Goal: Check status: Check status

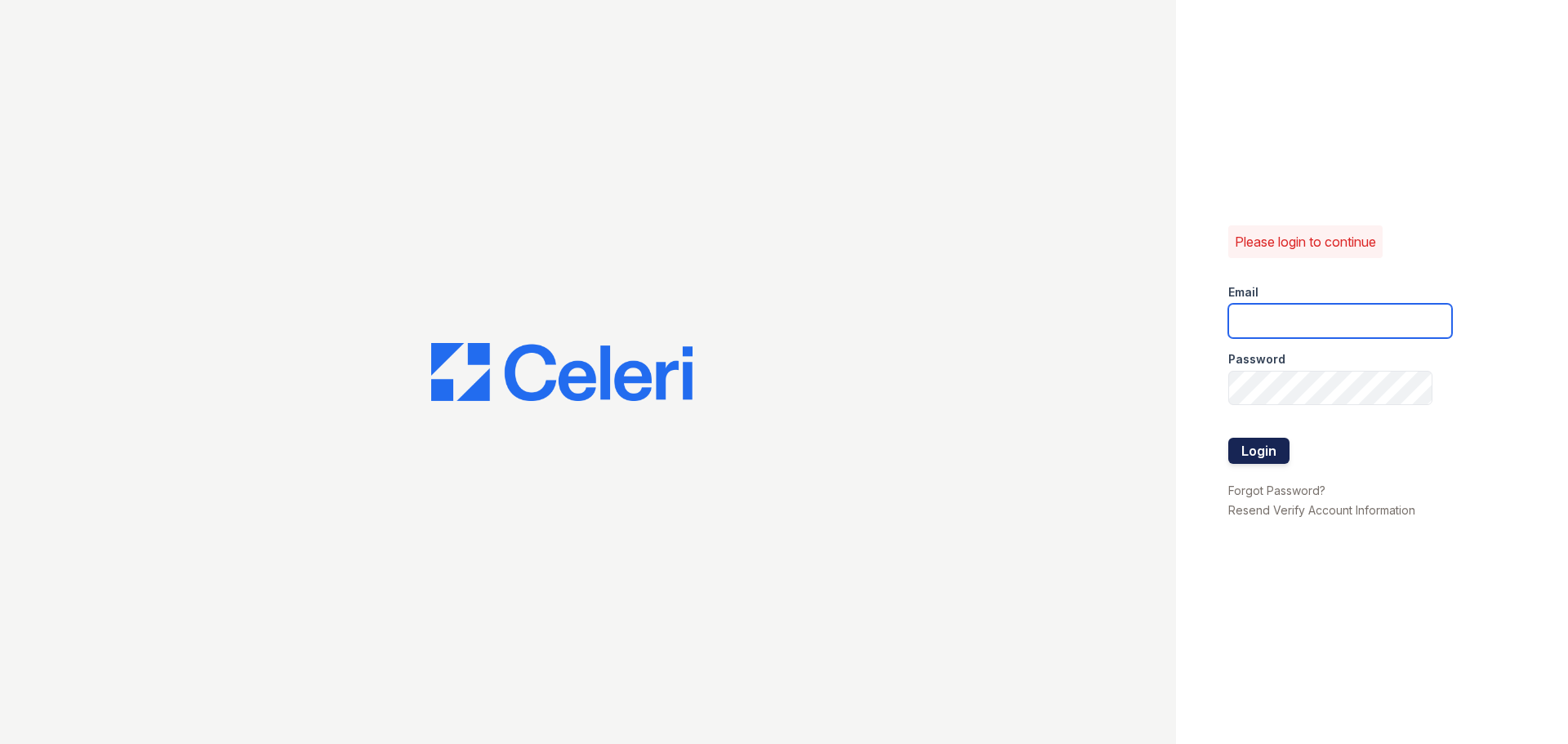
type input "[EMAIL_ADDRESS][DOMAIN_NAME]"
click at [1266, 463] on button "Login" at bounding box center [1259, 450] width 61 height 26
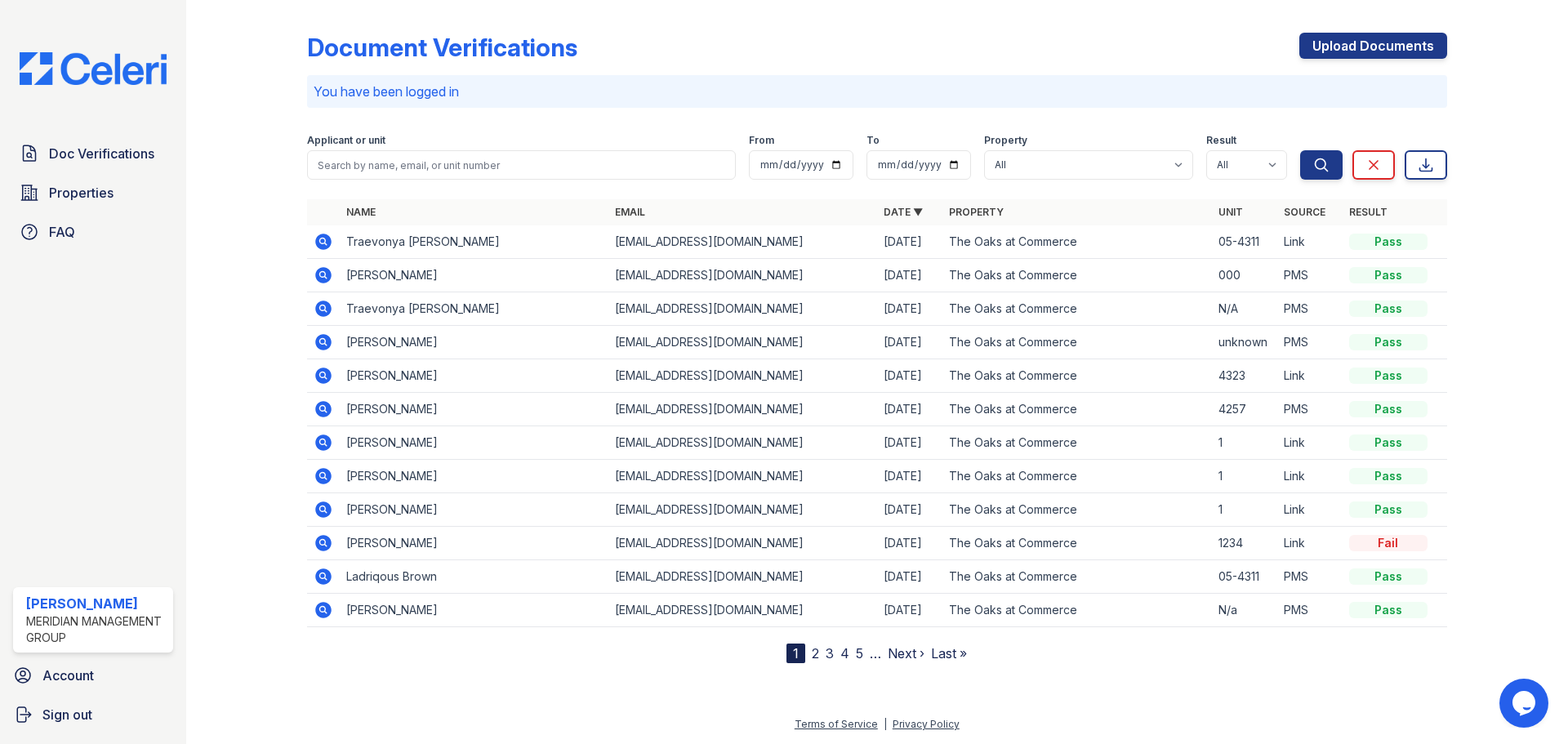
click at [322, 341] on icon at bounding box center [321, 341] width 4 height 4
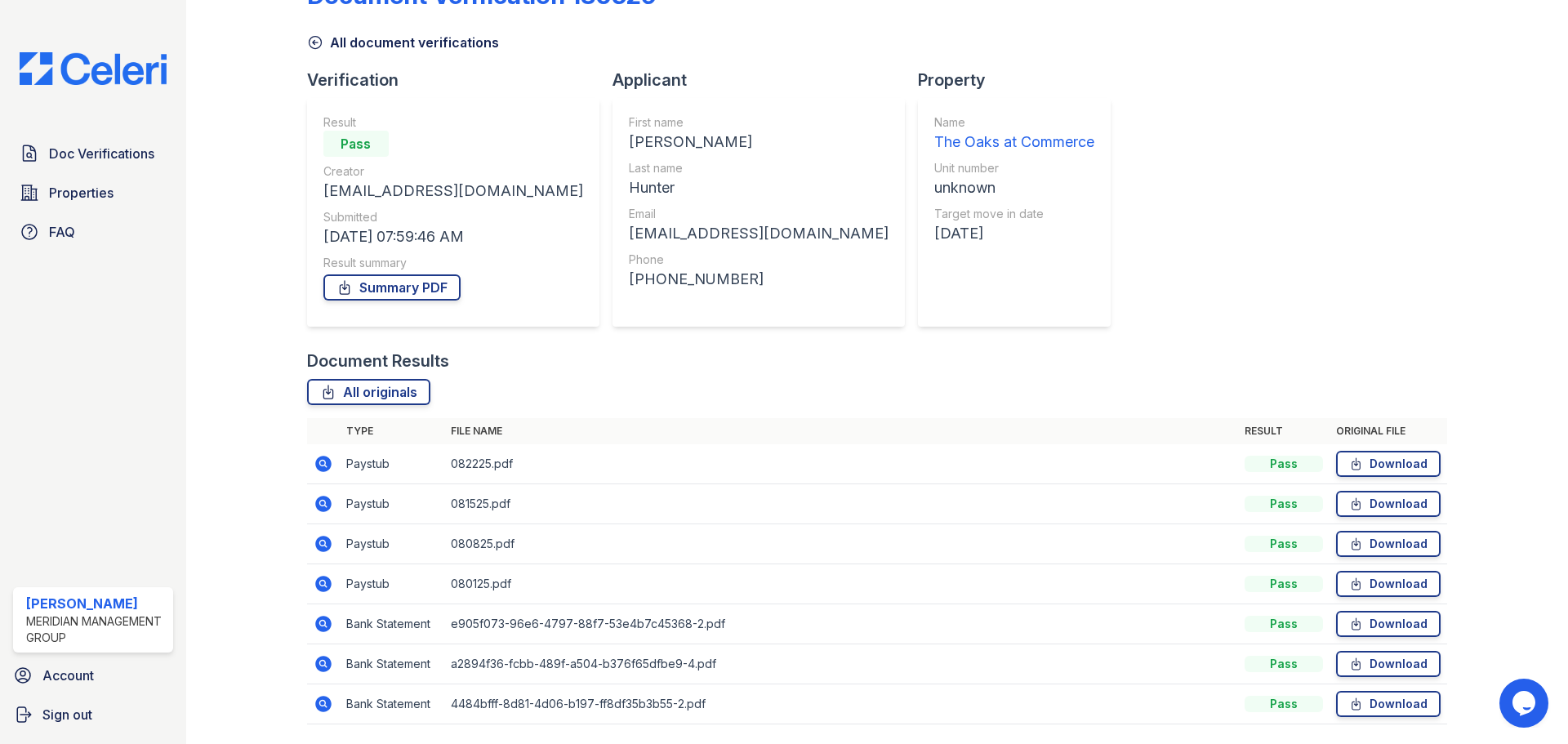
scroll to position [105, 0]
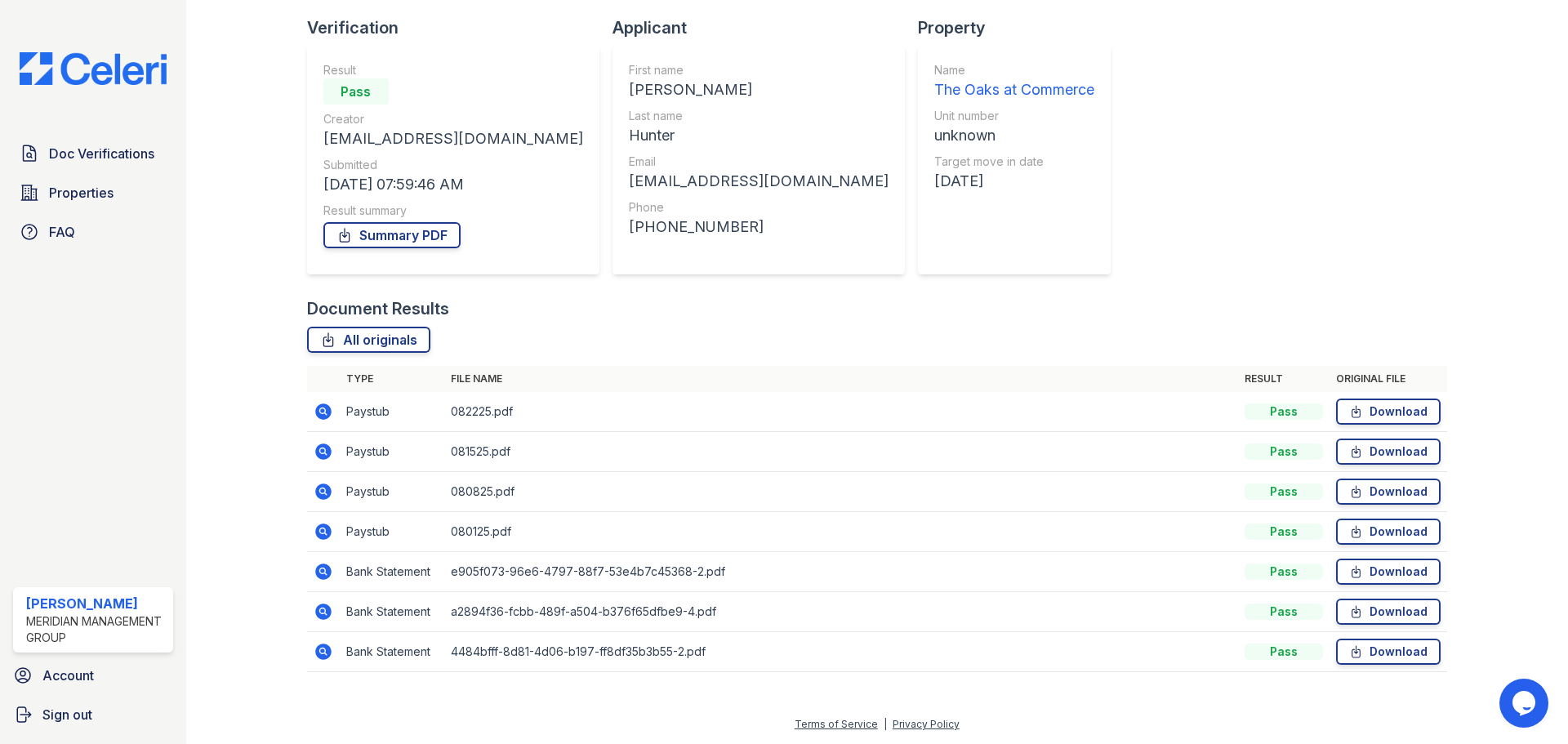
click at [321, 531] on icon at bounding box center [321, 530] width 4 height 4
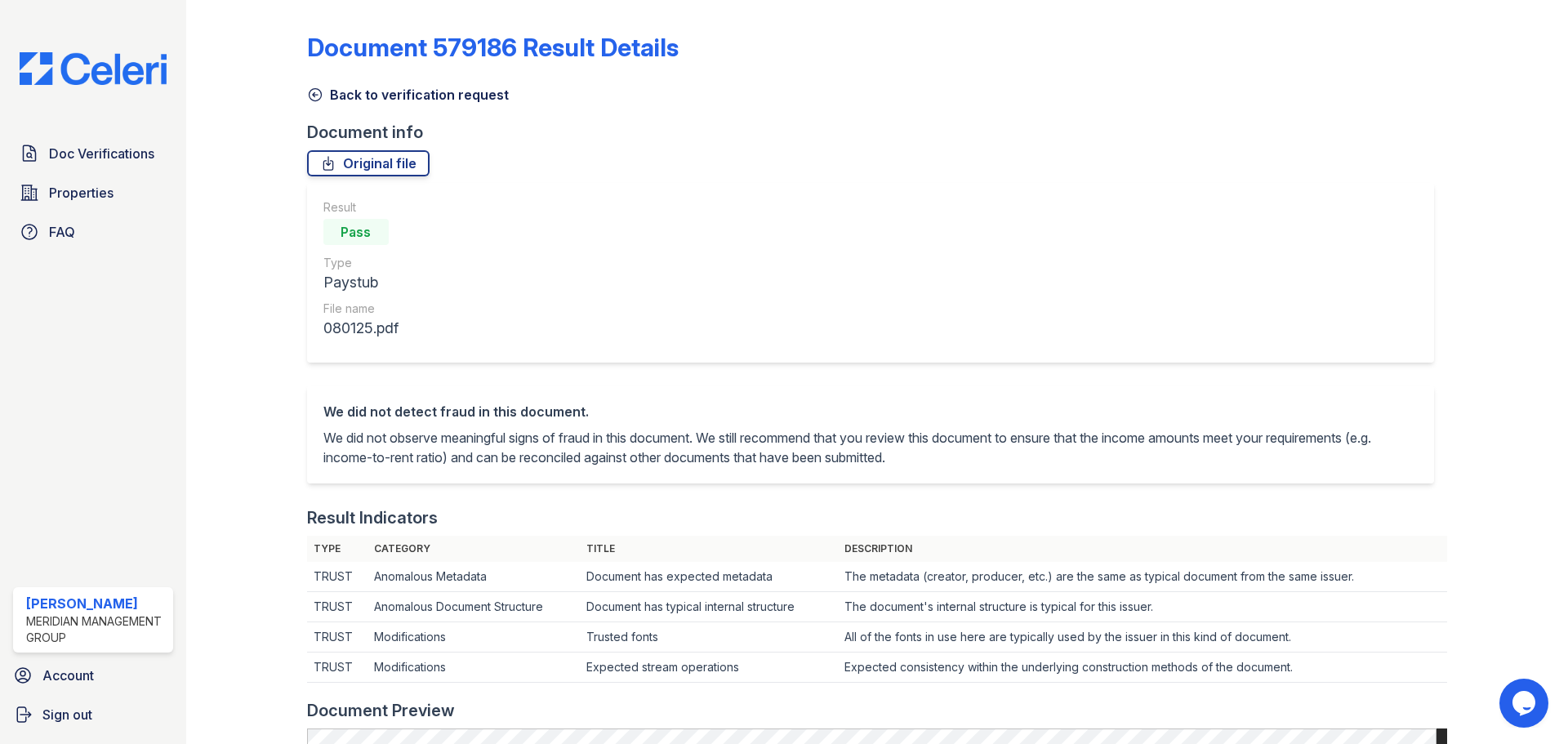
click at [356, 93] on link "Back to verification request" at bounding box center [408, 94] width 202 height 19
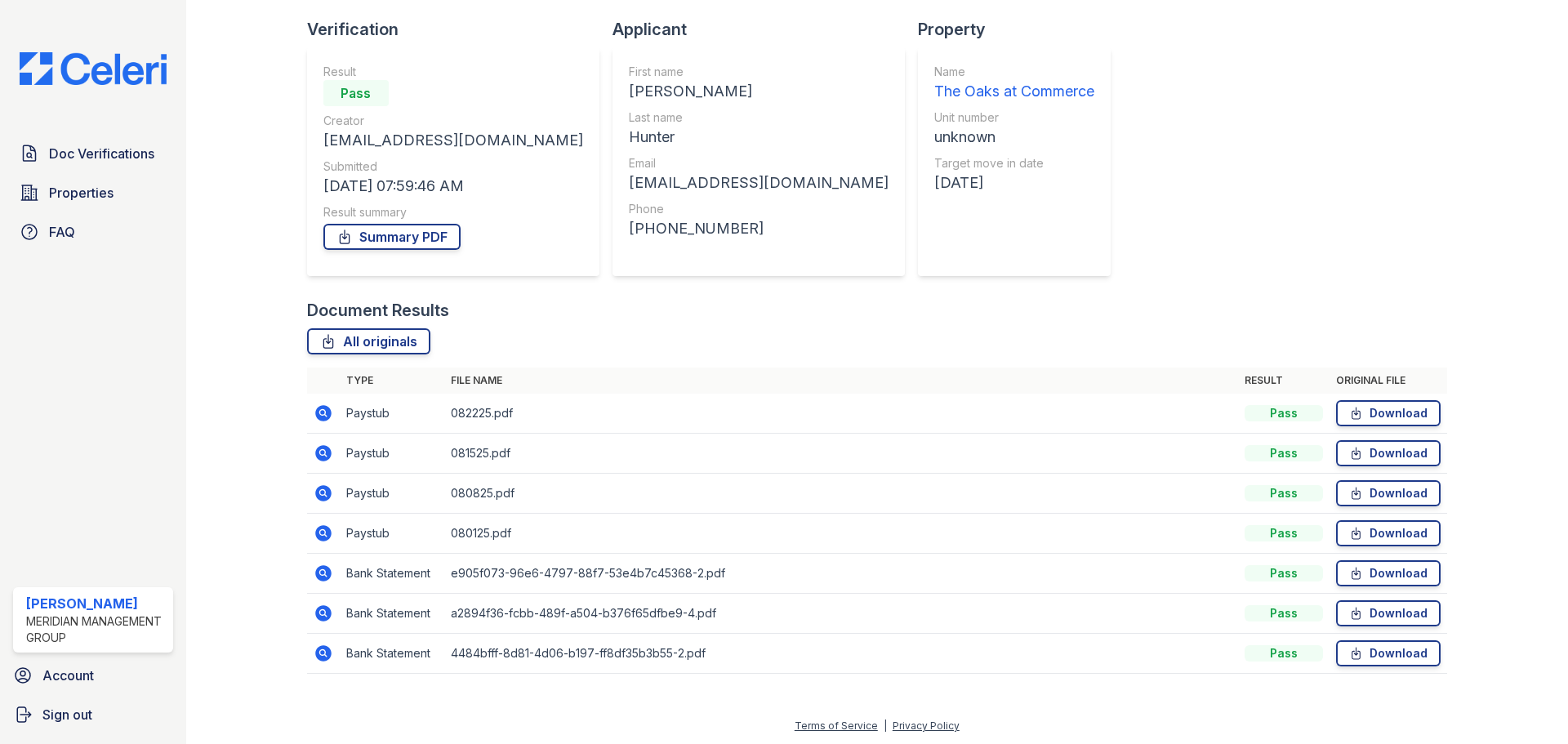
scroll to position [105, 0]
click at [321, 494] on icon at bounding box center [324, 492] width 17 height 17
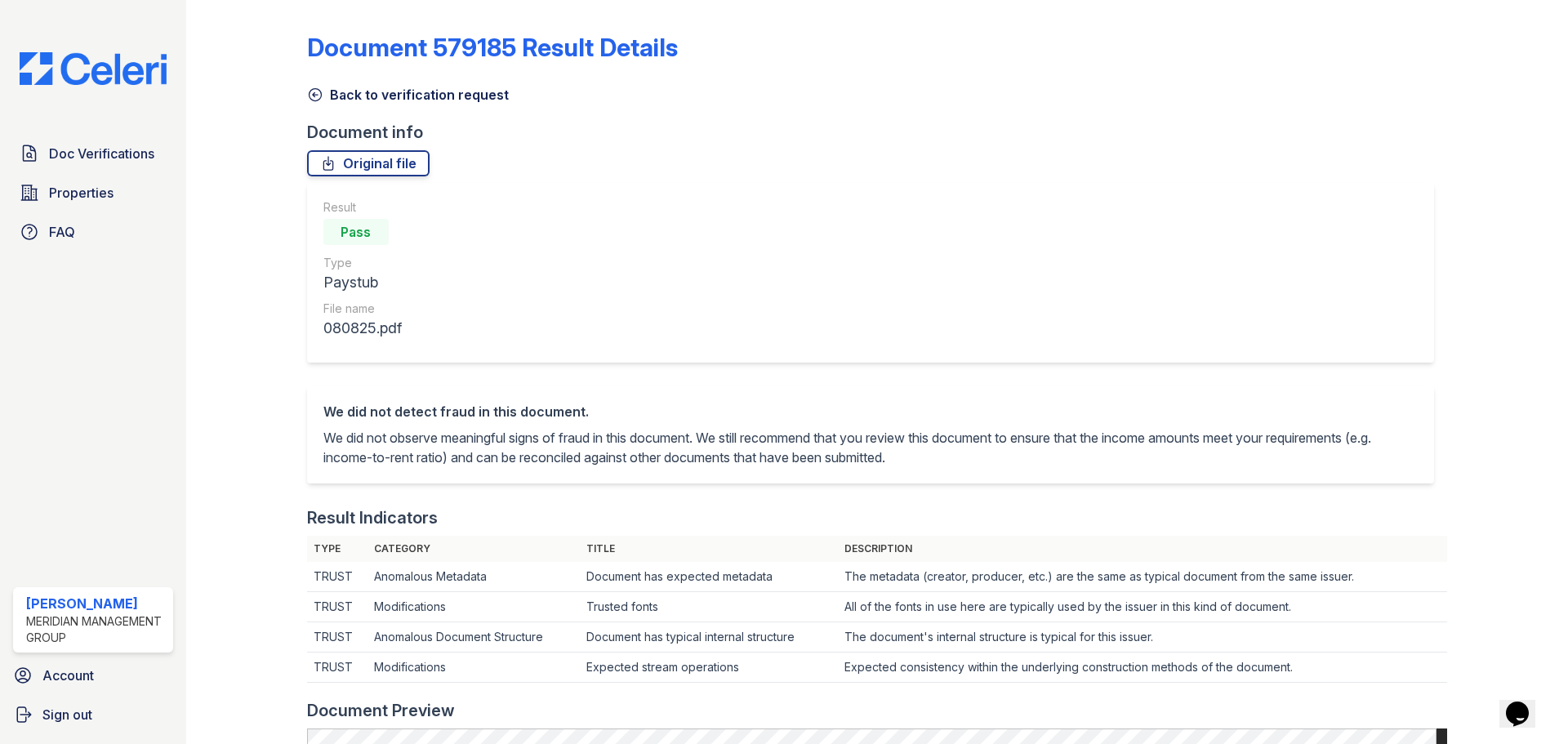
click at [338, 99] on link "Back to verification request" at bounding box center [408, 94] width 202 height 19
